Goal: Task Accomplishment & Management: Use online tool/utility

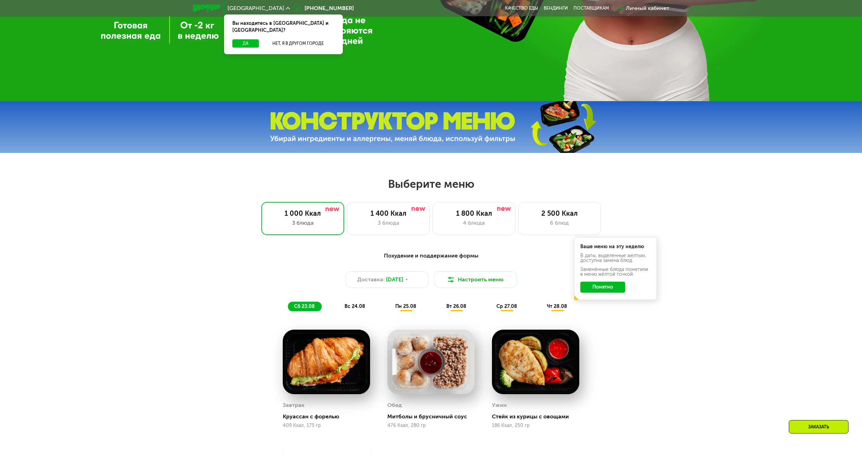
scroll to position [311, 0]
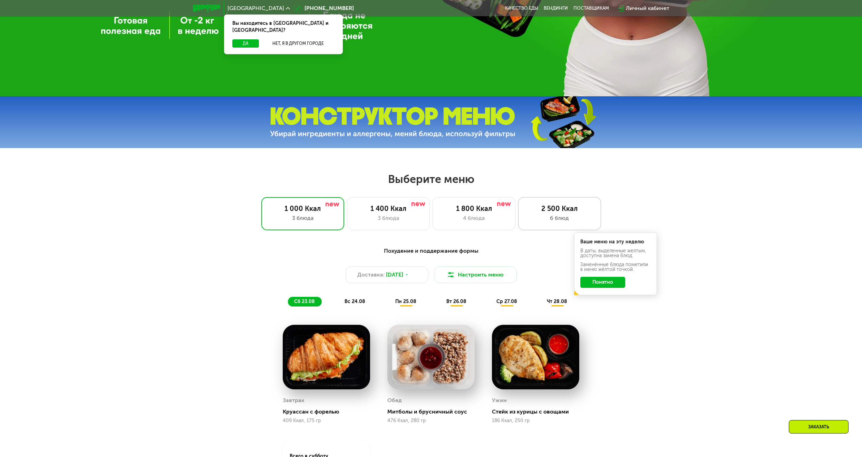
click at [570, 216] on div "6 блюд" at bounding box center [559, 218] width 68 height 8
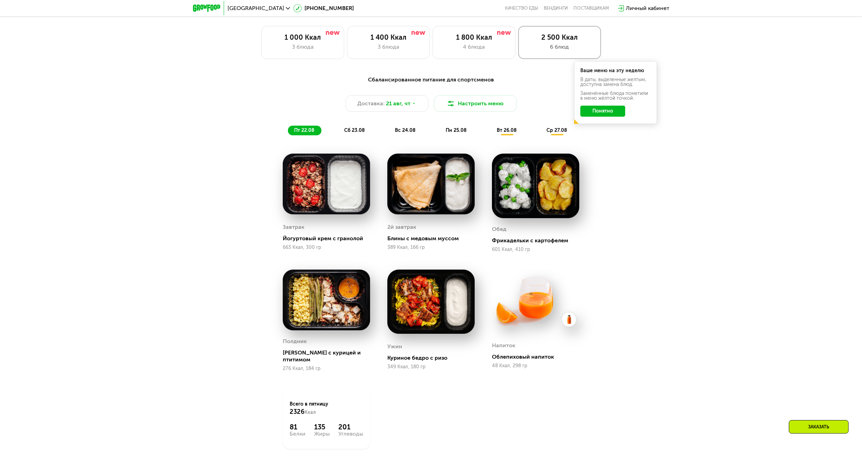
scroll to position [518, 0]
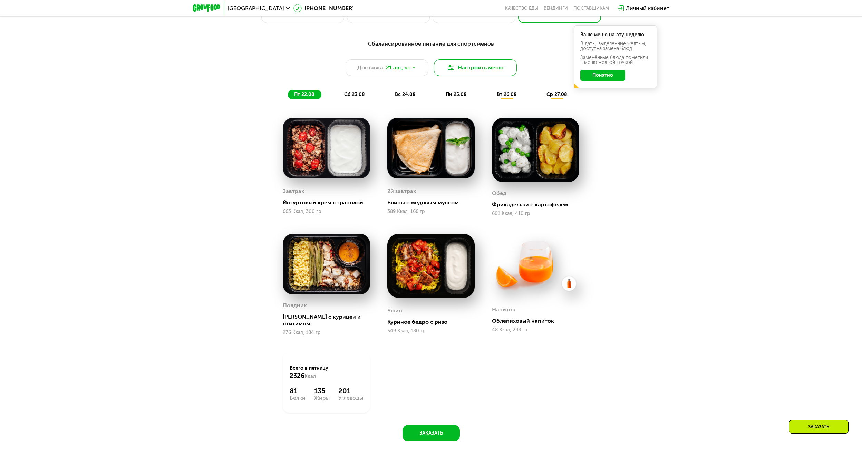
click at [500, 70] on button "Настроить меню" at bounding box center [475, 67] width 83 height 17
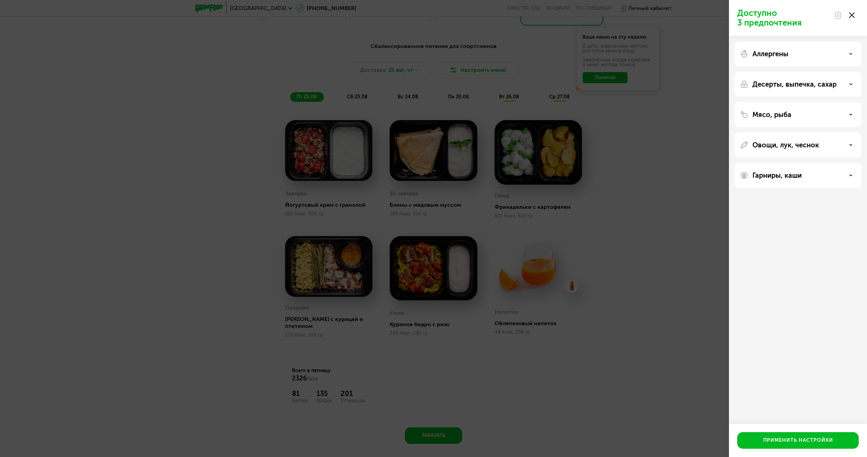
click at [845, 55] on div "Аллергены" at bounding box center [798, 54] width 116 height 8
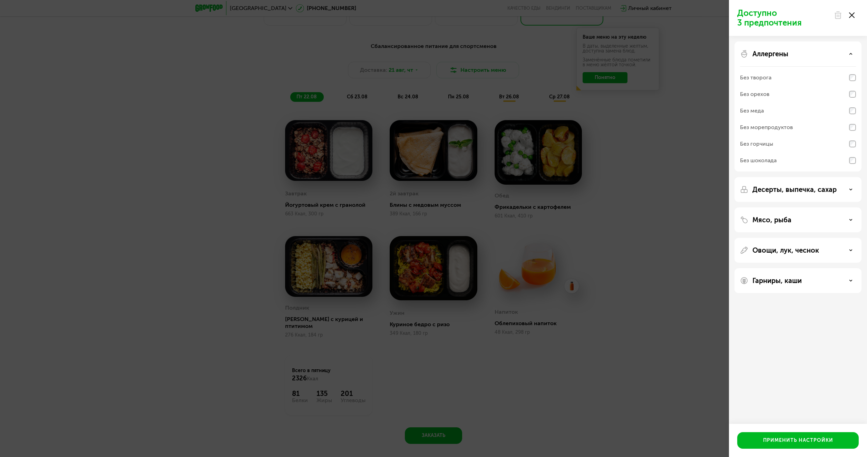
click at [845, 55] on div "Аллергены" at bounding box center [798, 54] width 116 height 8
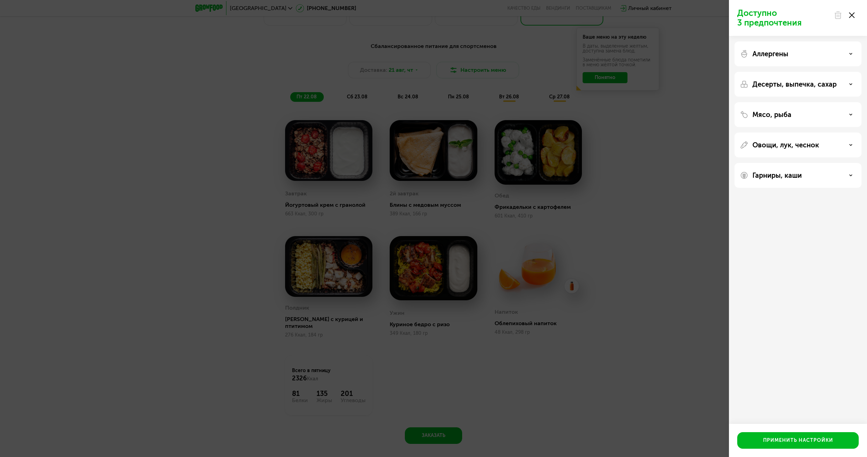
click at [839, 102] on div "Десерты, выпечка, сахар" at bounding box center [798, 114] width 127 height 25
click at [839, 84] on div "Десерты, выпечка, сахар" at bounding box center [798, 84] width 116 height 8
click at [817, 116] on div "Мясо, рыба" at bounding box center [798, 114] width 116 height 8
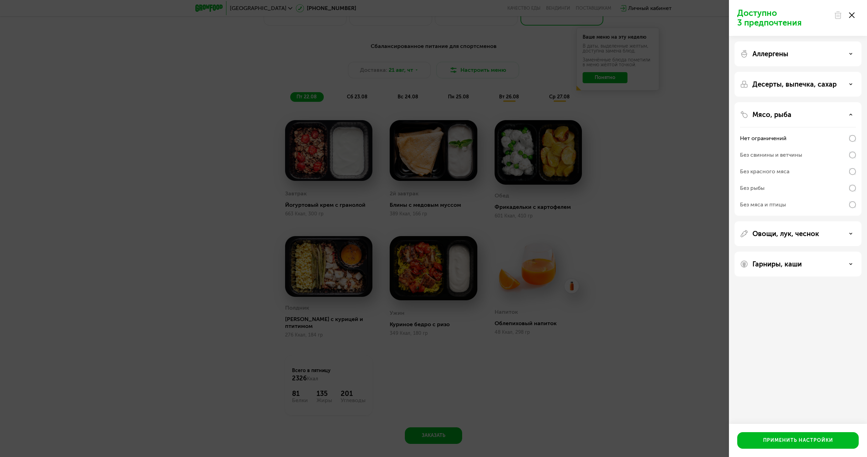
click at [817, 116] on div "Мясо, рыба" at bounding box center [798, 114] width 116 height 8
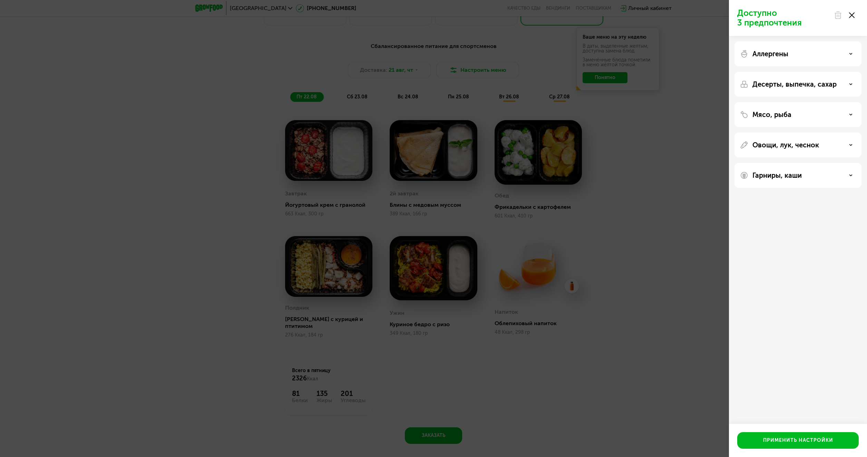
drag, startPoint x: 806, startPoint y: 161, endPoint x: 807, endPoint y: 152, distance: 8.7
click at [806, 159] on div "Аллергены Десерты, выпечка, сахар Мясо, рыба Овощи, лук, чеснок Гарниры, каши" at bounding box center [798, 114] width 138 height 157
click at [807, 149] on p "Овощи, лук, чеснок" at bounding box center [786, 145] width 67 height 8
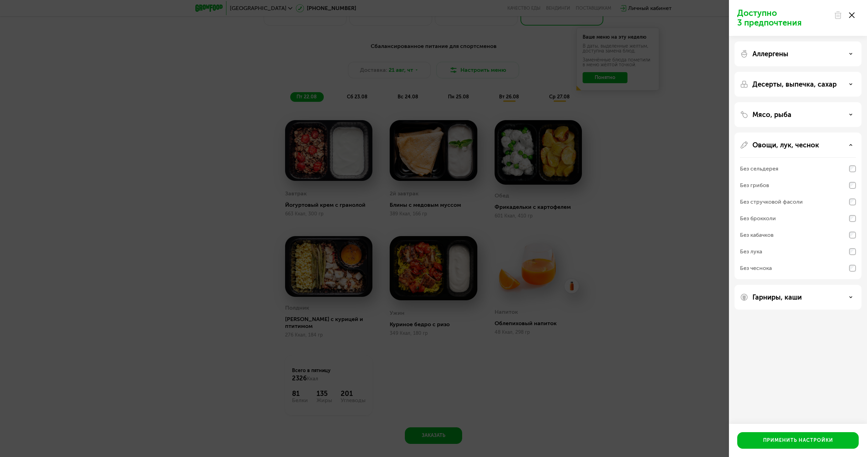
click at [809, 145] on p "Овощи, лук, чеснок" at bounding box center [786, 145] width 67 height 8
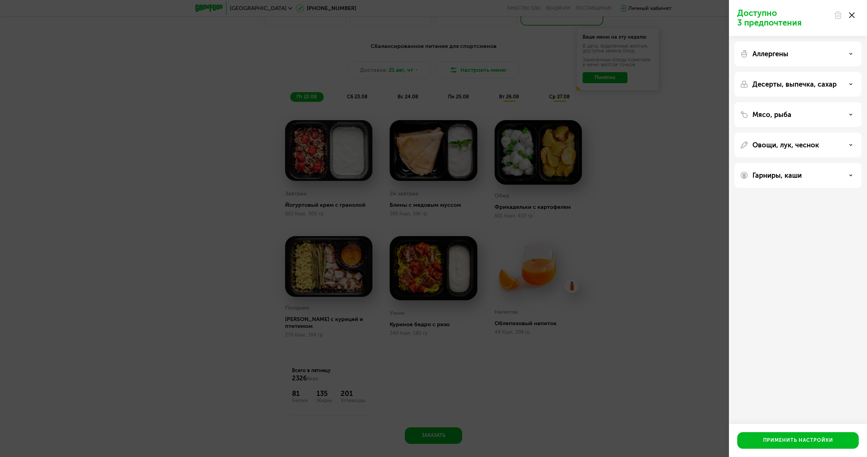
click at [493, 358] on div "Доступно 3 предпочтения Аллергены Десерты, выпечка, сахар Мясо, рыба Овощи, лук…" at bounding box center [433, 228] width 867 height 457
